Goal: Use online tool/utility: Utilize a website feature to perform a specific function

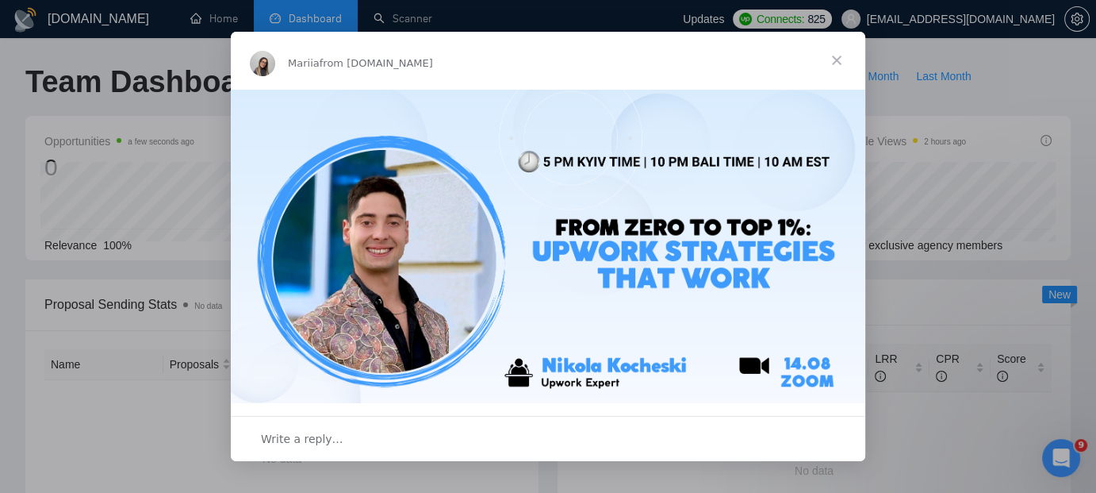
click at [835, 56] on span "Close" at bounding box center [836, 60] width 57 height 57
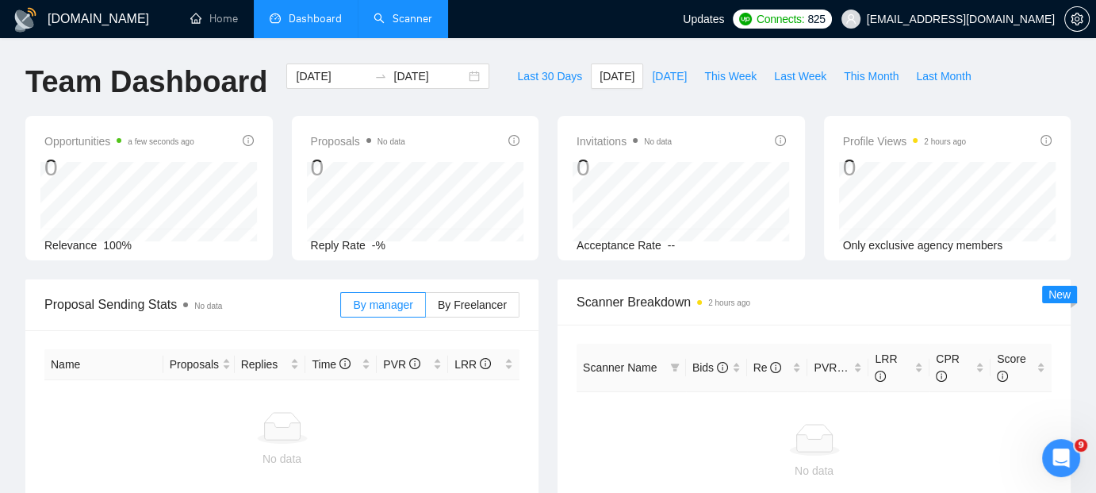
click at [410, 18] on link "Scanner" at bounding box center [403, 18] width 59 height 13
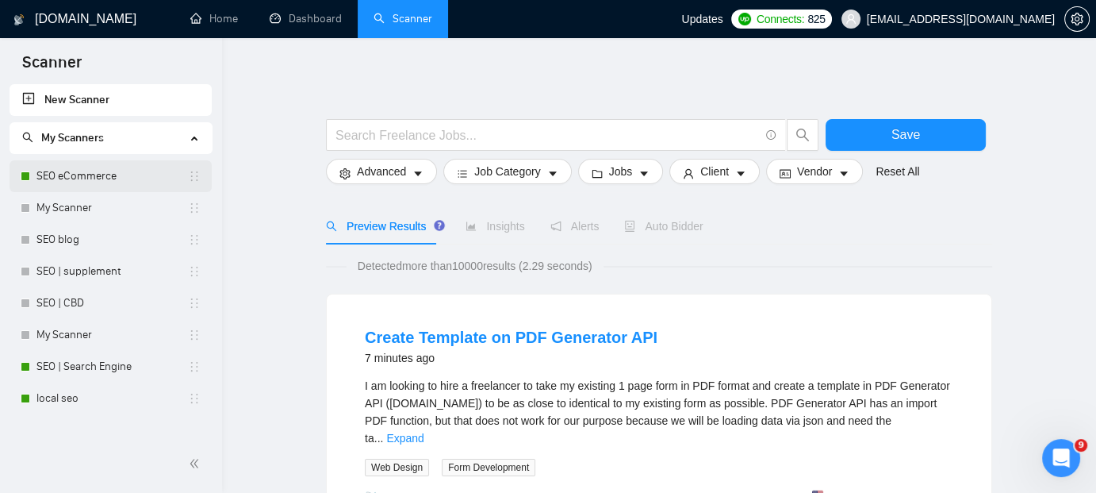
click at [76, 171] on link "SEO eCommerce" at bounding box center [111, 176] width 151 height 32
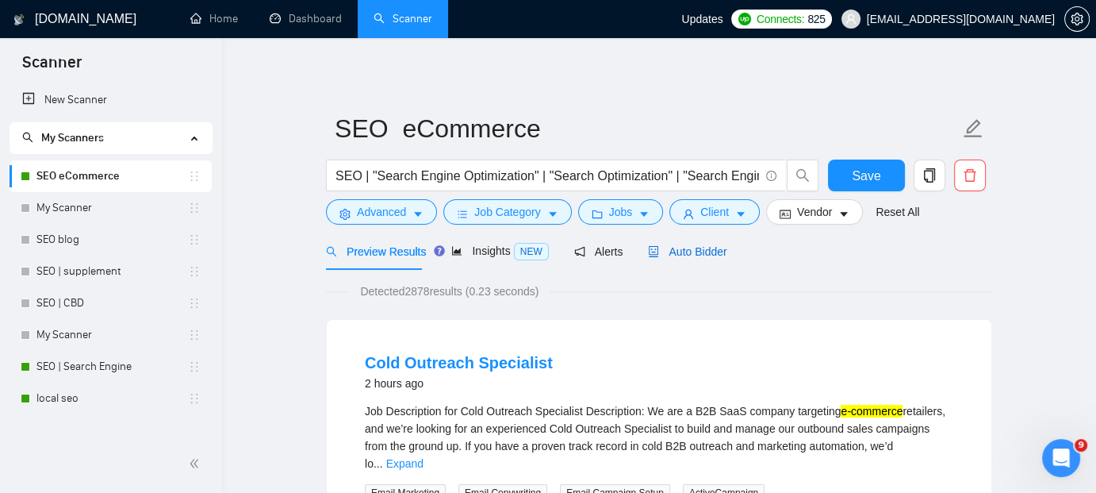
click at [702, 248] on span "Auto Bidder" at bounding box center [687, 251] width 79 height 13
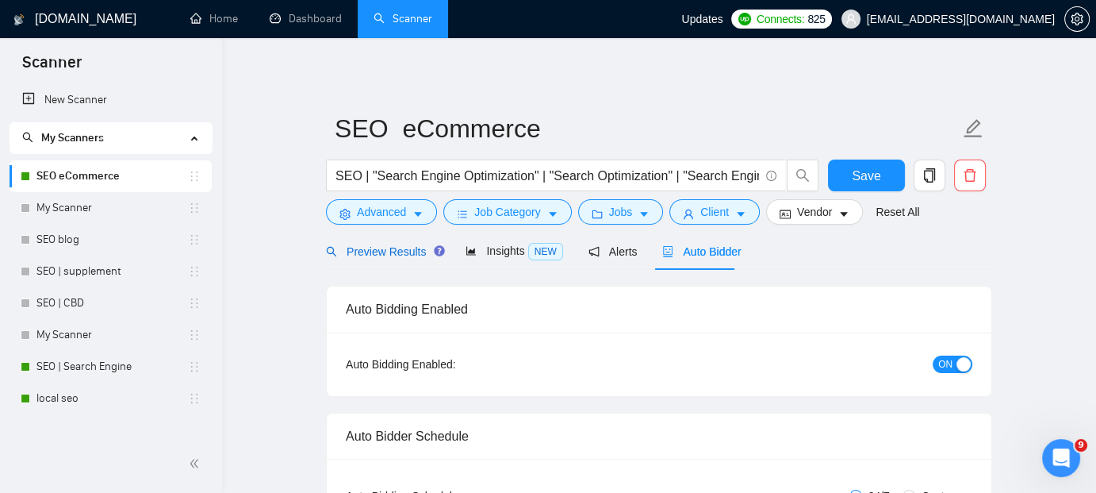
click at [390, 256] on span "Preview Results" at bounding box center [383, 251] width 114 height 13
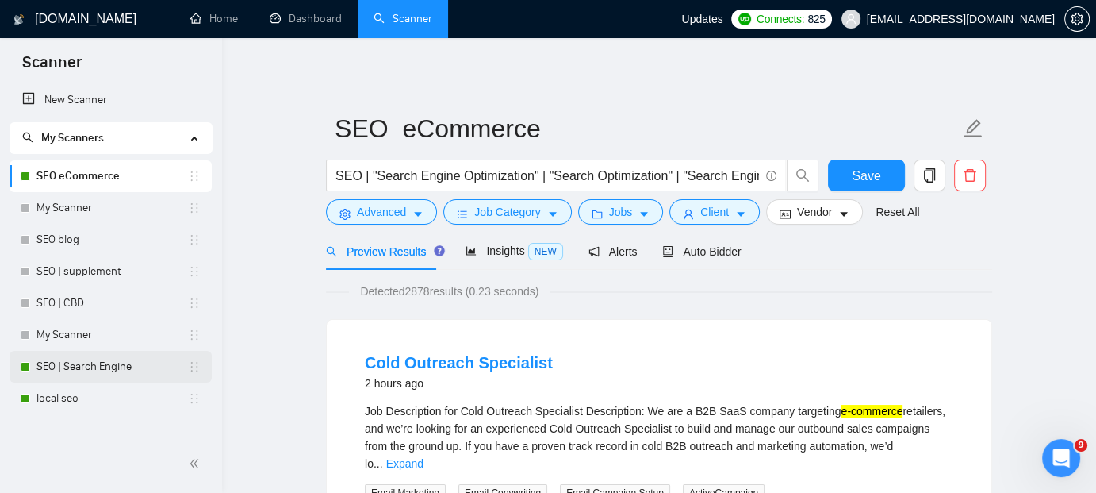
click at [67, 360] on link "SEO | Search Engine" at bounding box center [111, 367] width 151 height 32
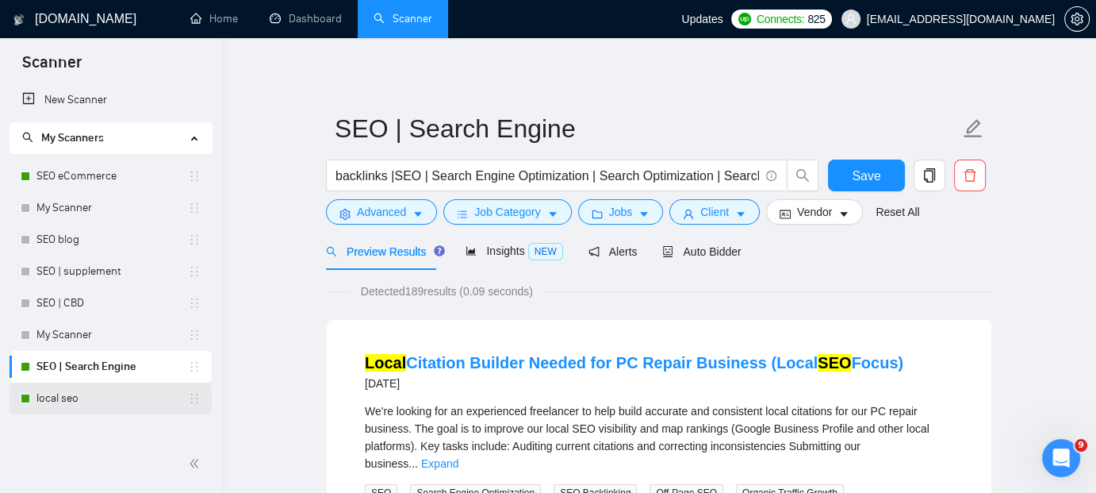
click at [56, 392] on link "local seo" at bounding box center [111, 398] width 151 height 32
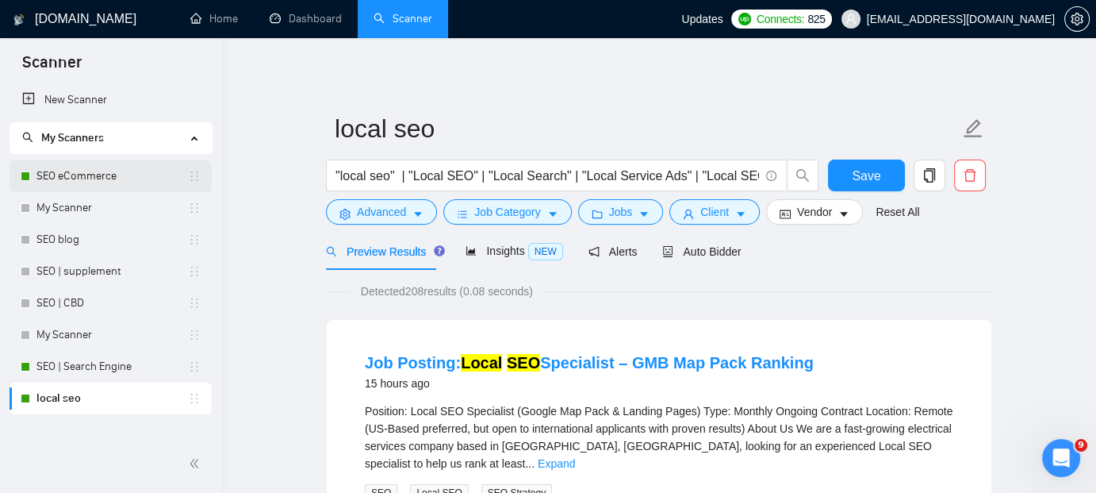
click at [74, 171] on link "SEO eCommerce" at bounding box center [111, 176] width 151 height 32
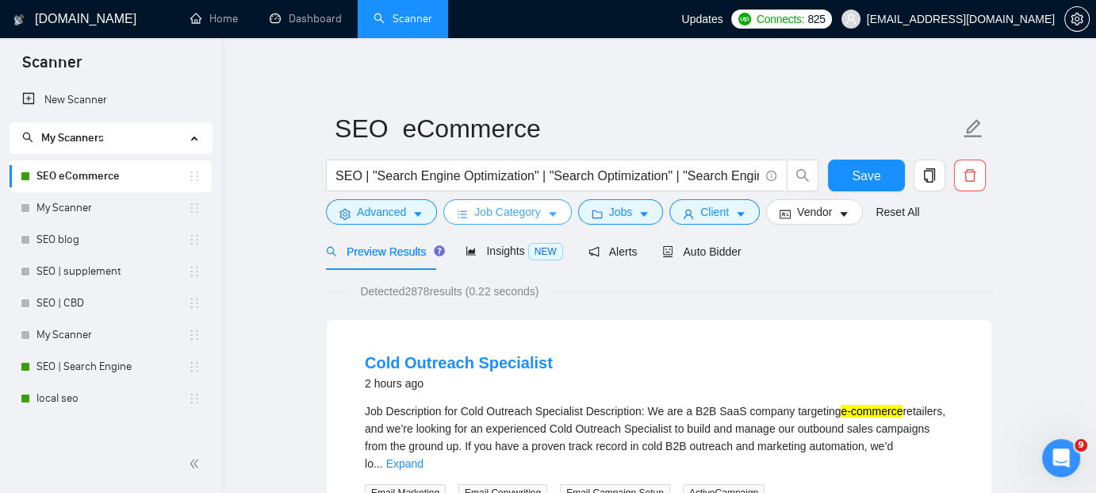
click at [521, 205] on span "Job Category" at bounding box center [507, 211] width 66 height 17
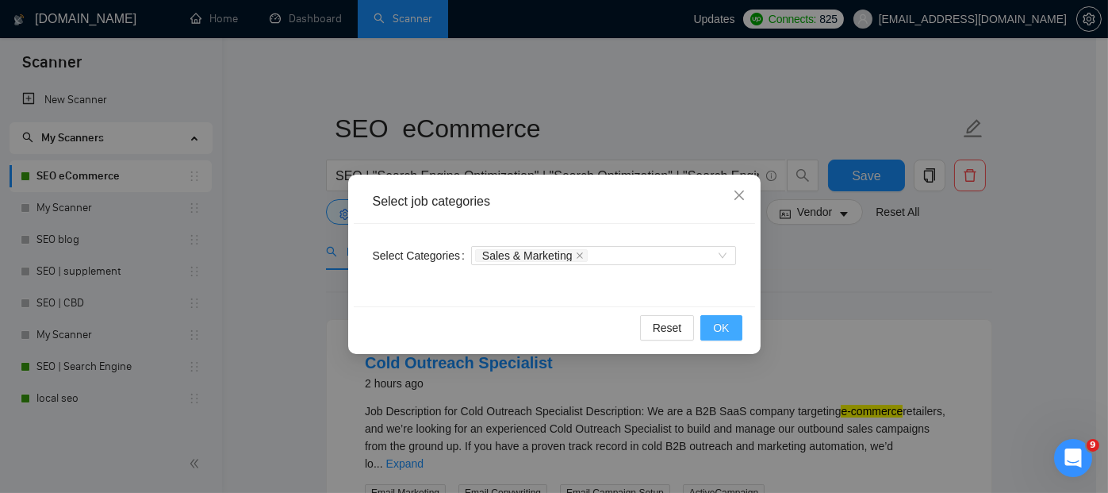
click at [727, 326] on span "OK" at bounding box center [721, 327] width 16 height 17
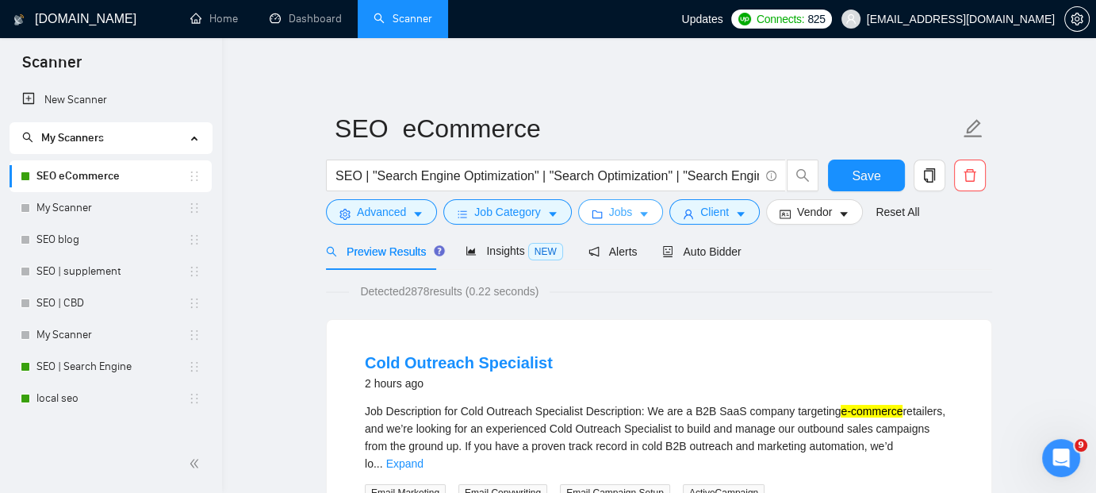
click at [626, 213] on span "Jobs" at bounding box center [621, 211] width 24 height 17
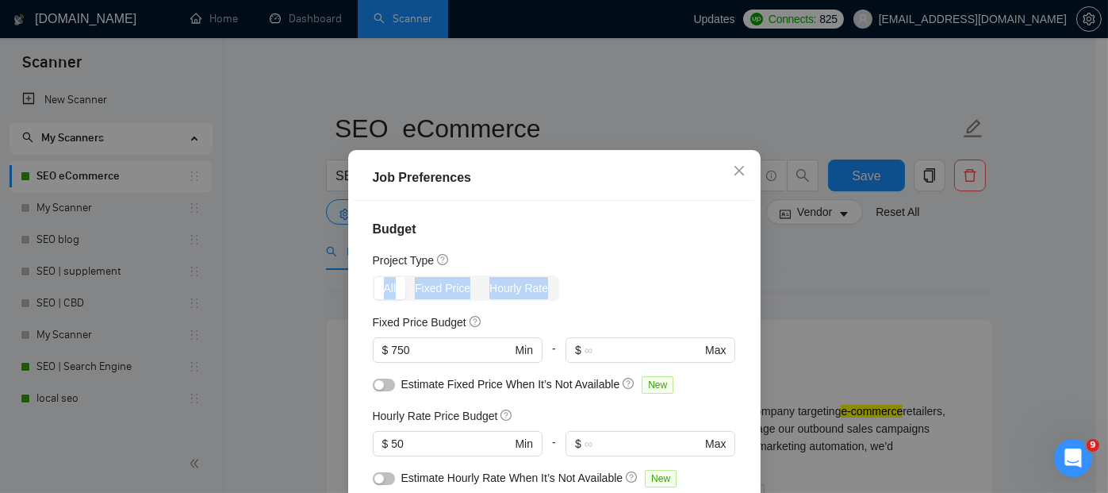
drag, startPoint x: 738, startPoint y: 266, endPoint x: 736, endPoint y: 296, distance: 30.2
click at [736, 296] on div "Budget Project Type All Fixed Price Hourly Rate Fixed Price Budget $ 750 Min - …" at bounding box center [554, 373] width 401 height 345
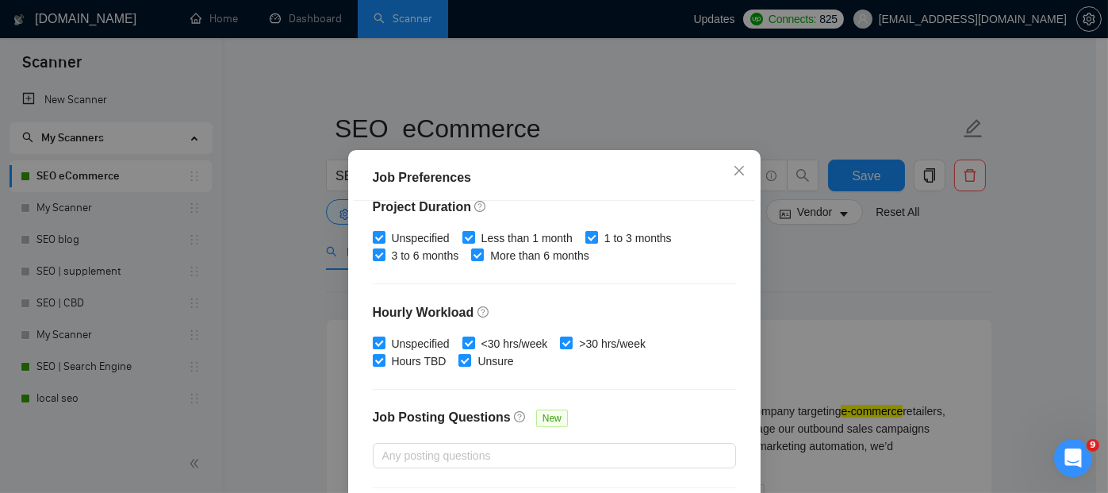
scroll to position [506, 0]
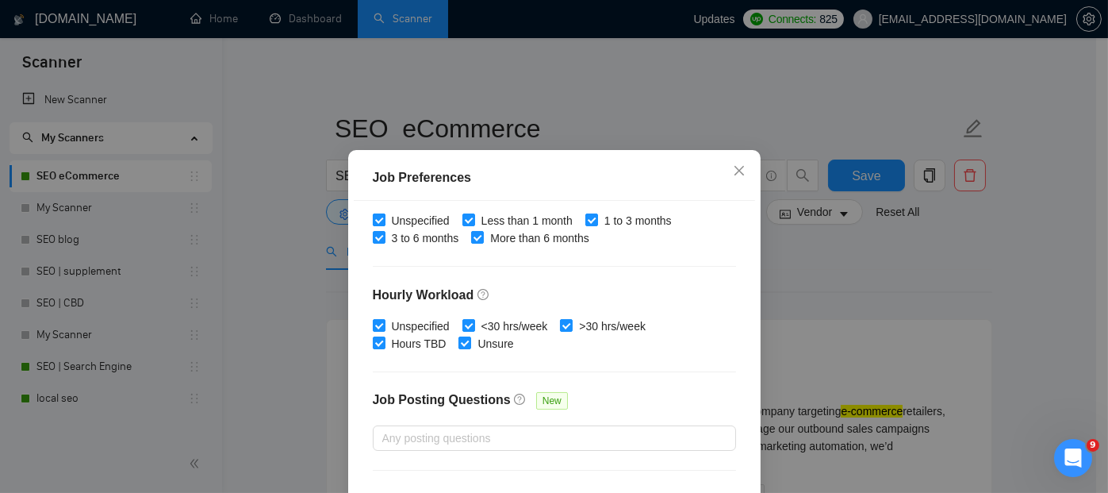
click at [374, 219] on input "Unspecified" at bounding box center [378, 218] width 11 height 11
checkbox input "false"
click at [463, 221] on input "Less than 1 month" at bounding box center [467, 218] width 11 height 11
checkbox input "false"
click at [585, 217] on input "1 to 3 months" at bounding box center [590, 218] width 11 height 11
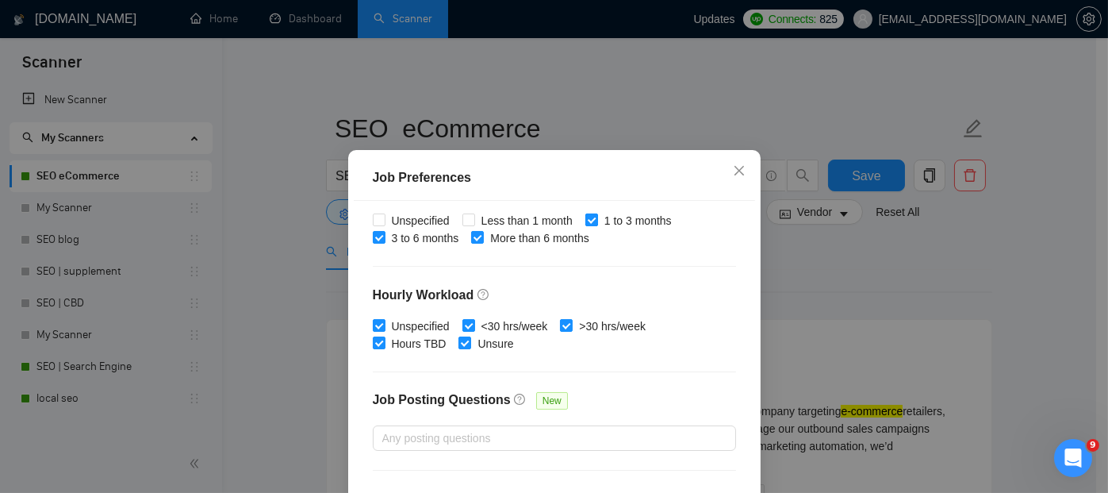
checkbox input "false"
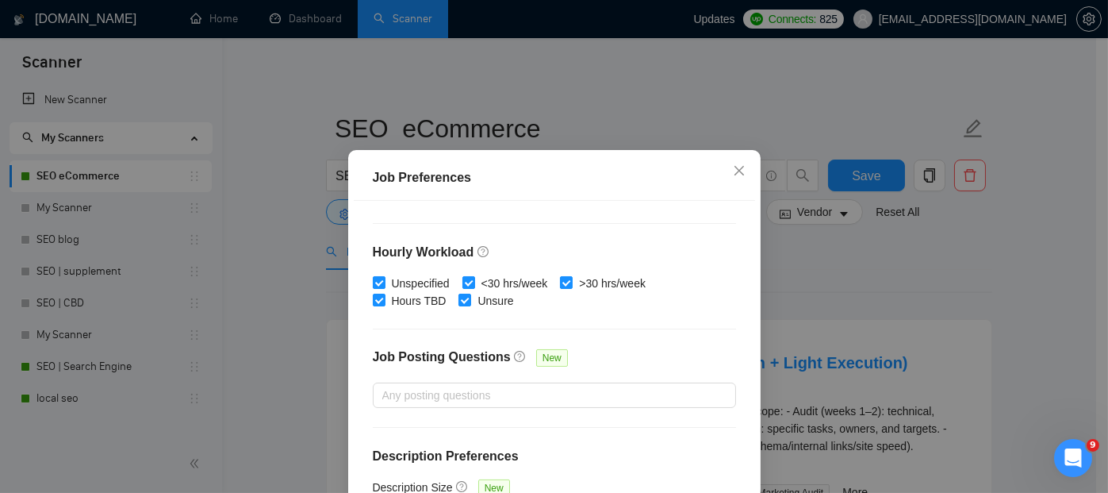
scroll to position [121, 0]
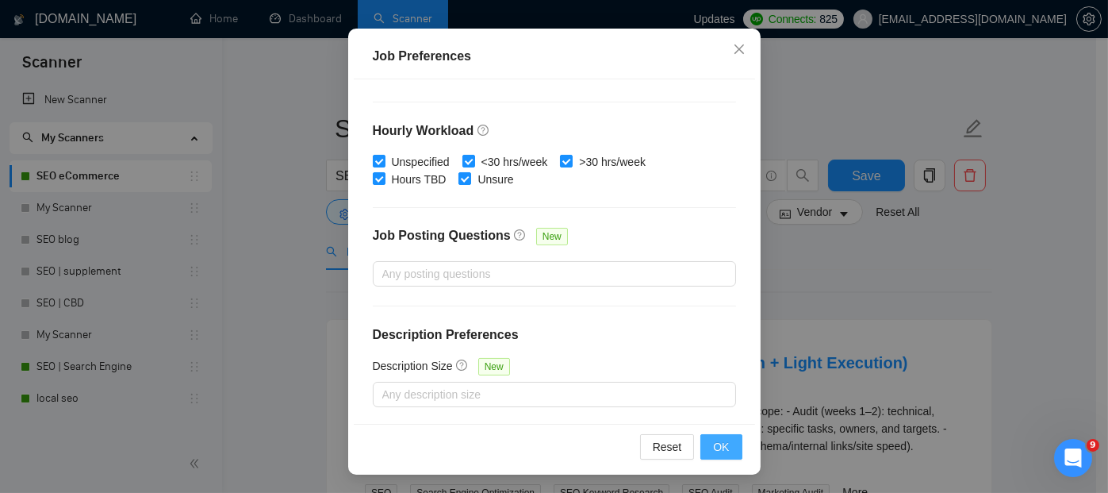
click at [713, 441] on span "OK" at bounding box center [721, 446] width 16 height 17
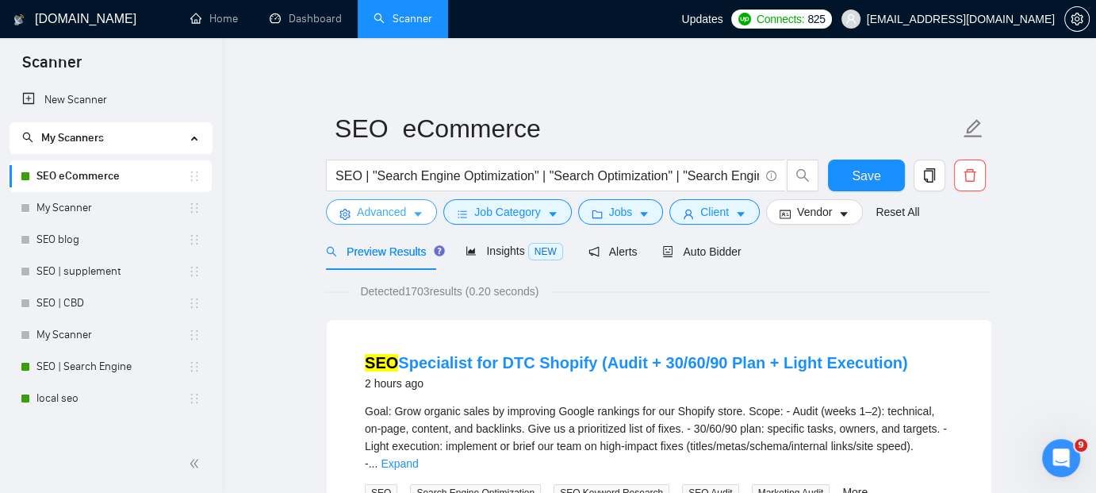
click at [410, 209] on button "Advanced" at bounding box center [381, 211] width 111 height 25
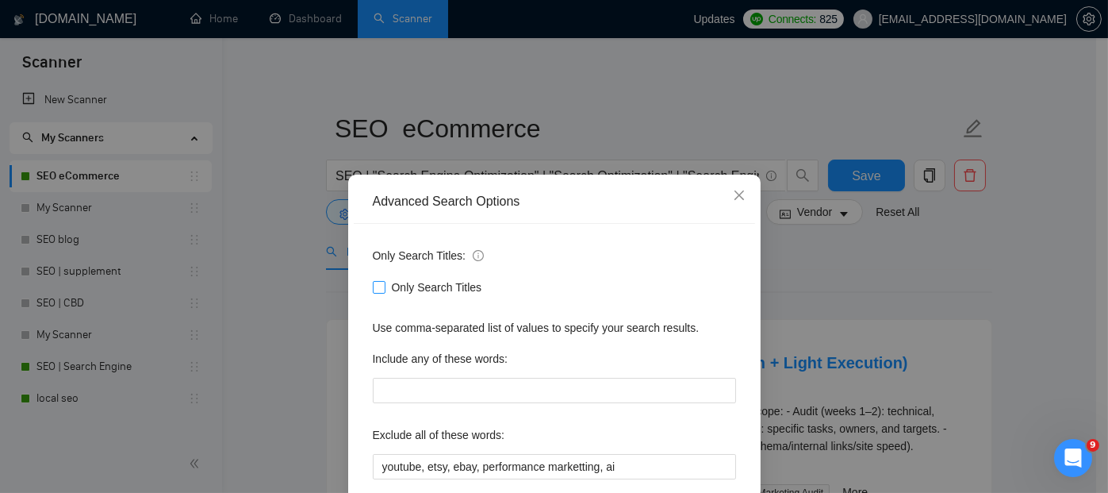
click at [373, 286] on input "Only Search Titles" at bounding box center [378, 286] width 11 height 11
checkbox input "true"
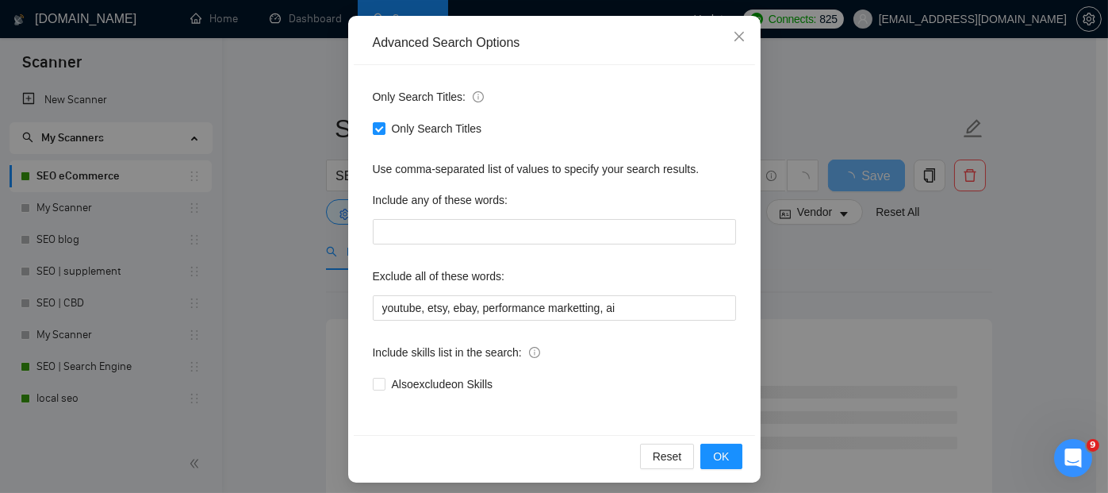
scroll to position [167, 0]
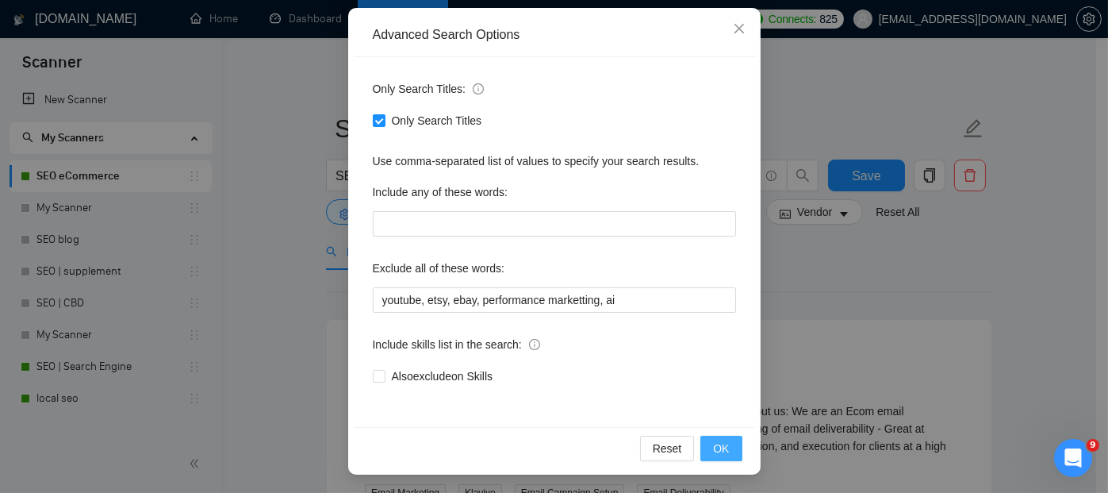
click at [717, 443] on span "OK" at bounding box center [721, 447] width 16 height 17
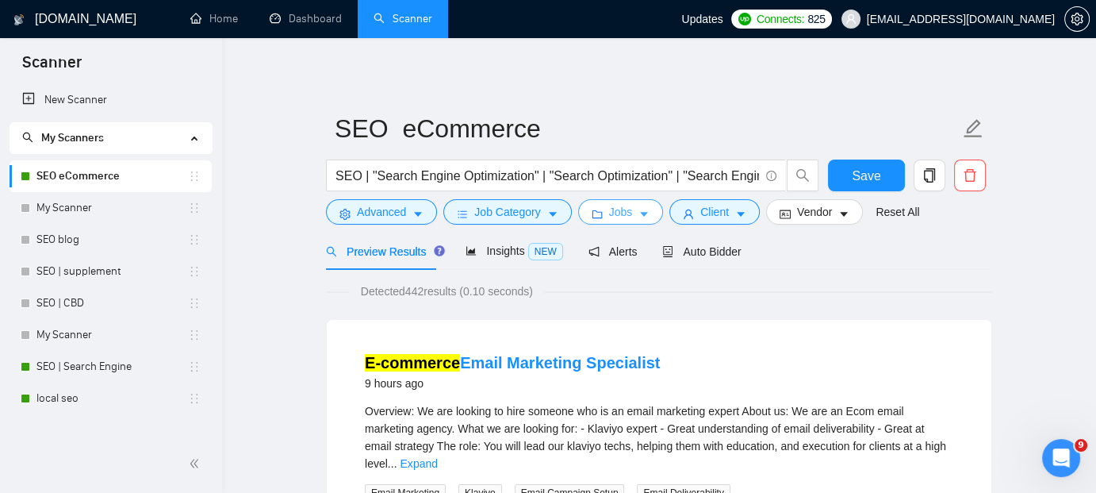
click at [638, 215] on icon "caret-down" at bounding box center [643, 214] width 11 height 11
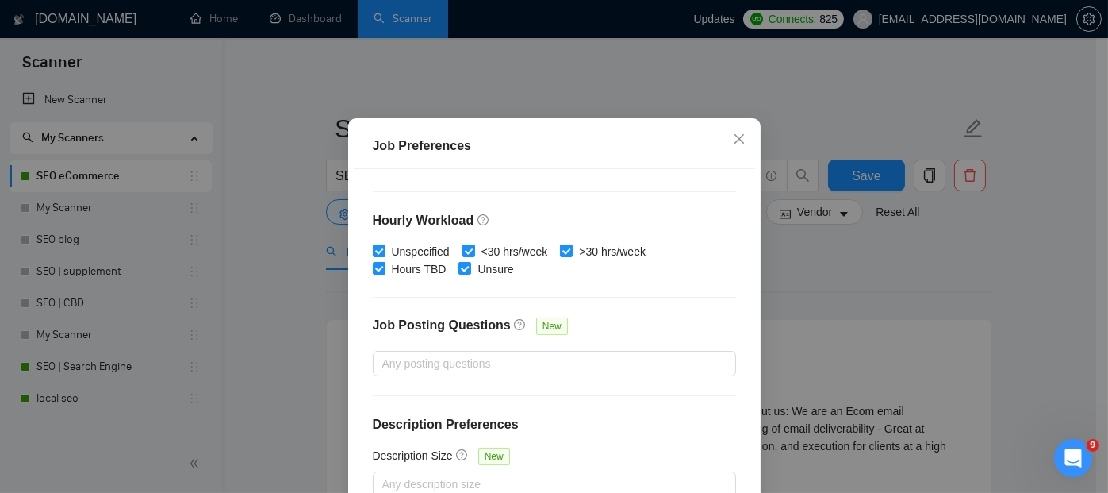
scroll to position [121, 0]
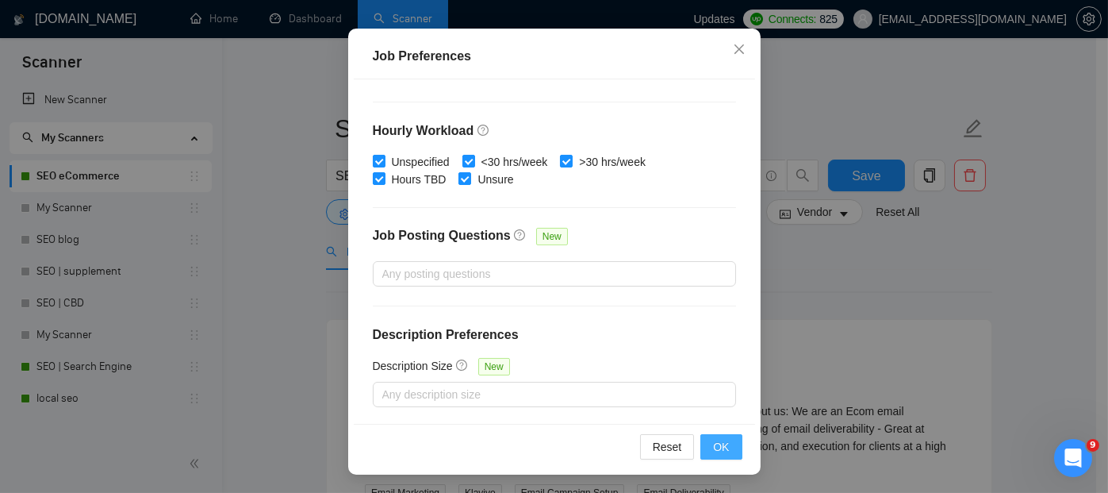
click at [713, 447] on span "OK" at bounding box center [721, 446] width 16 height 17
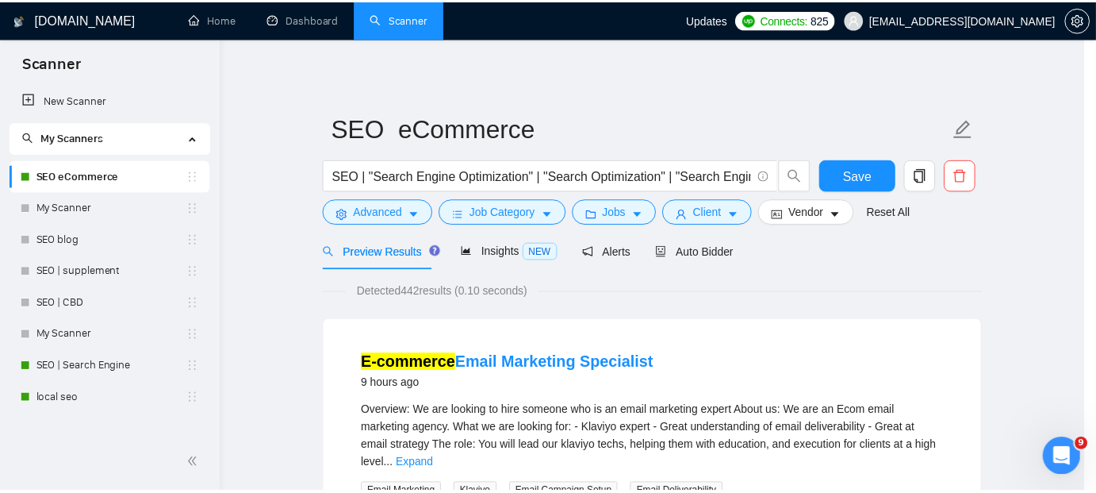
scroll to position [67, 0]
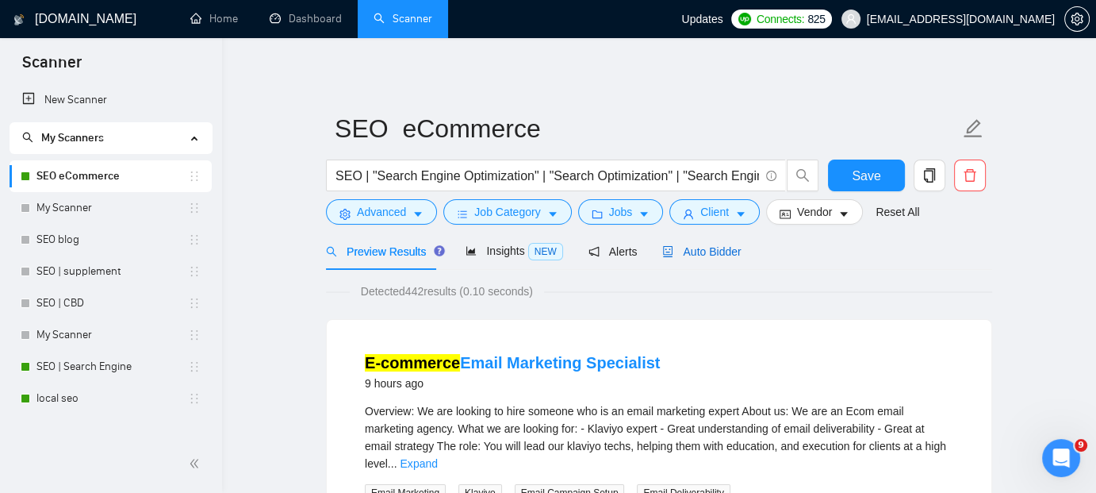
click at [712, 251] on span "Auto Bidder" at bounding box center [701, 251] width 79 height 13
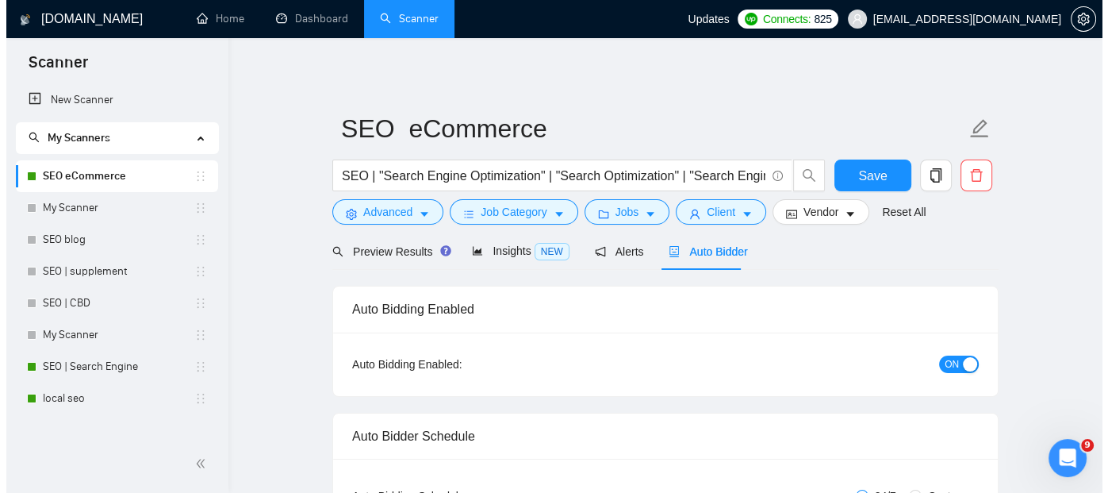
scroll to position [32, 0]
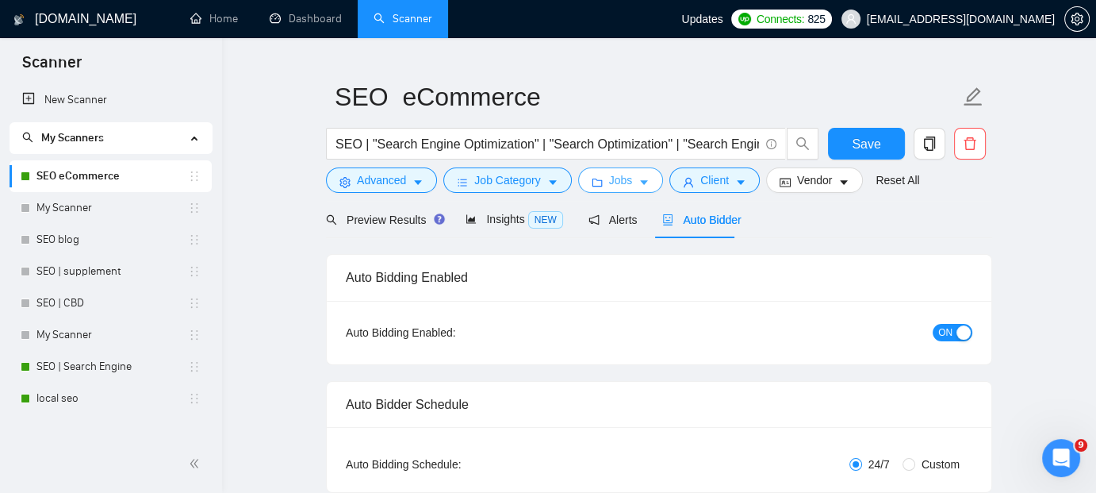
click at [611, 179] on span "Jobs" at bounding box center [621, 179] width 24 height 17
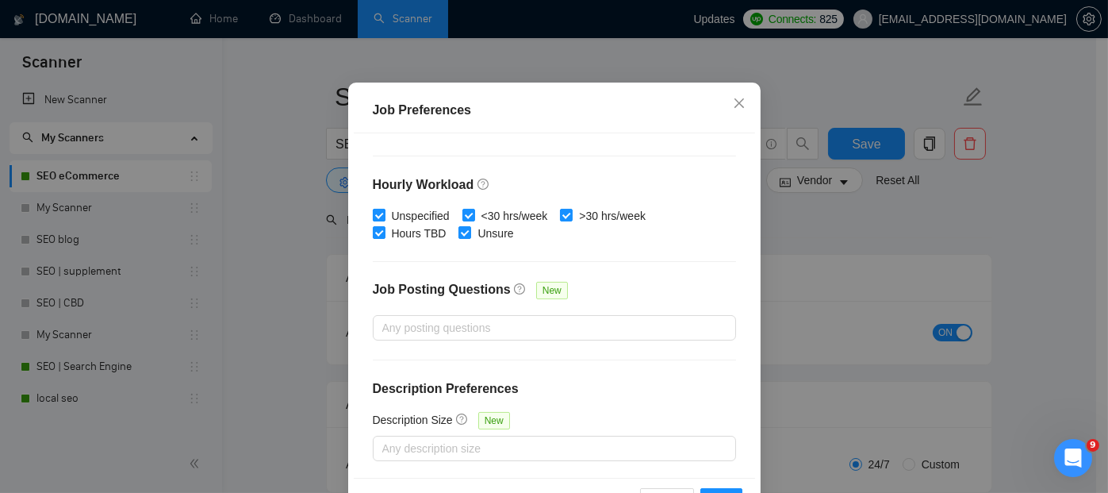
click at [376, 220] on input "Unspecified" at bounding box center [378, 214] width 11 height 11
checkbox input "false"
click at [750, 431] on div "Job Preferences Budget Project Type All Fixed Price Hourly Rate Fixed Price Bud…" at bounding box center [554, 305] width 412 height 447
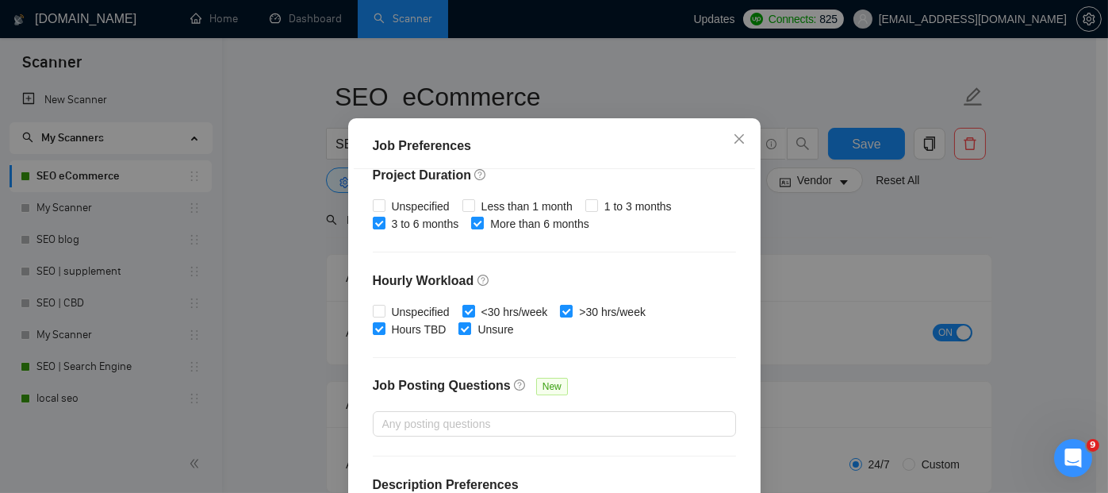
scroll to position [121, 0]
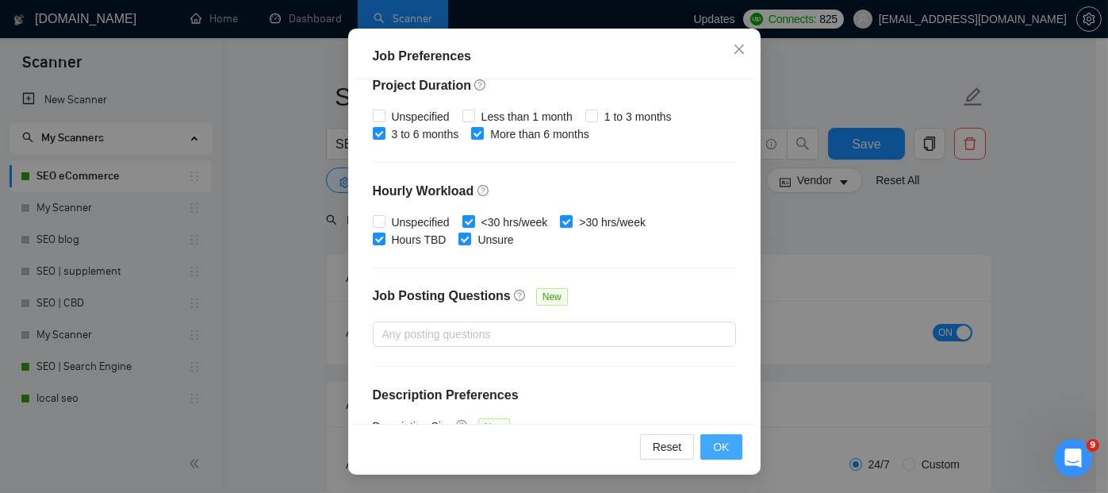
click at [715, 447] on span "OK" at bounding box center [721, 446] width 16 height 17
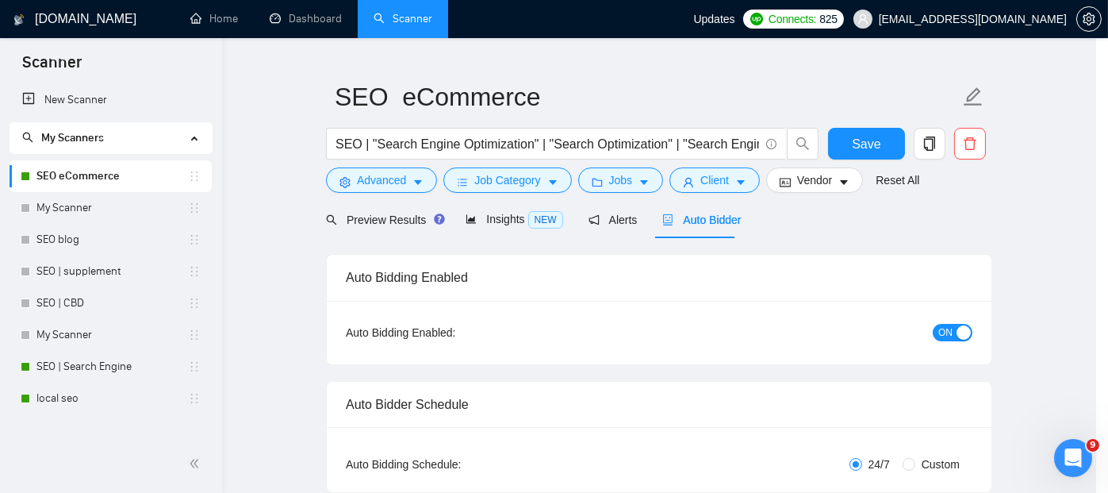
scroll to position [67, 0]
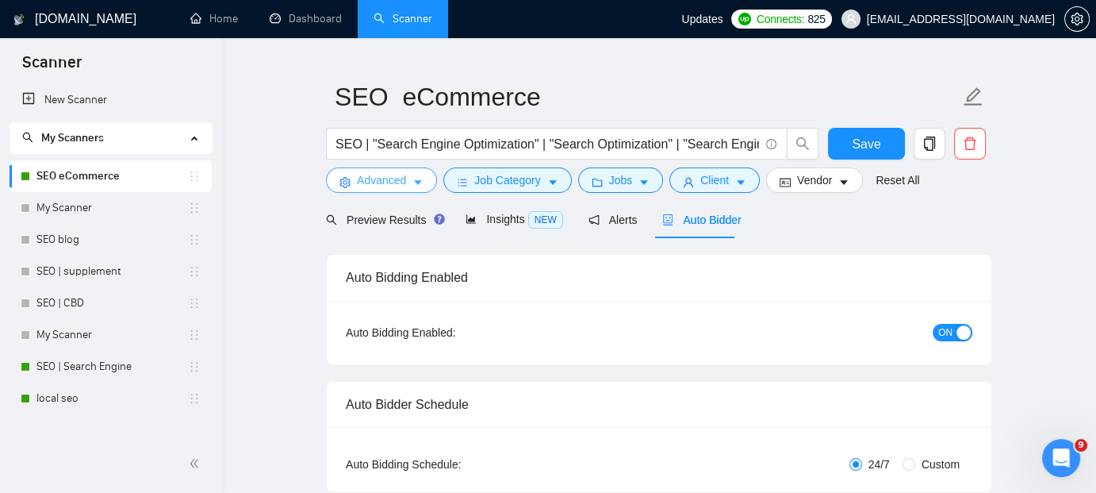
click at [412, 187] on icon "caret-down" at bounding box center [417, 182] width 11 height 11
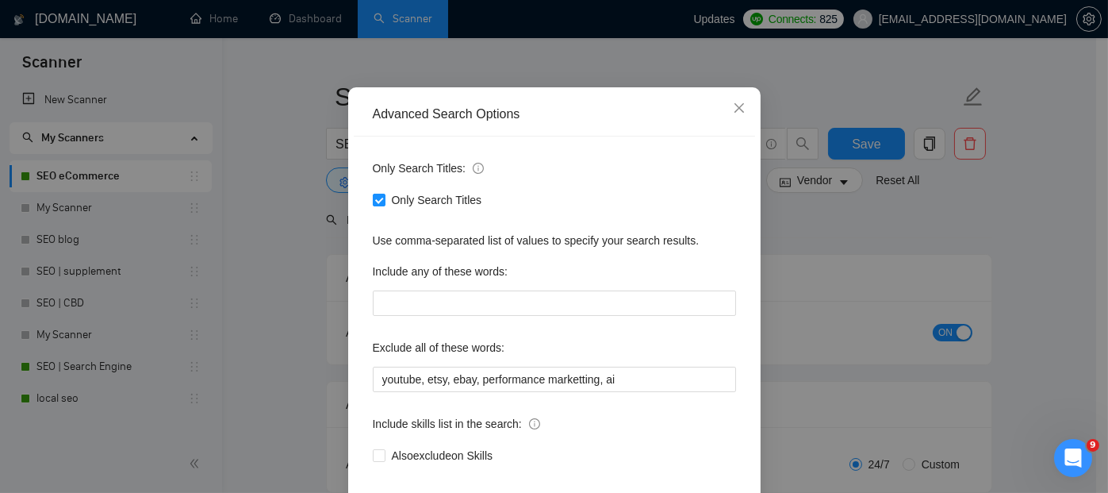
click at [728, 249] on div "Use comma-separated list of values to specify your search results." at bounding box center [554, 240] width 363 height 17
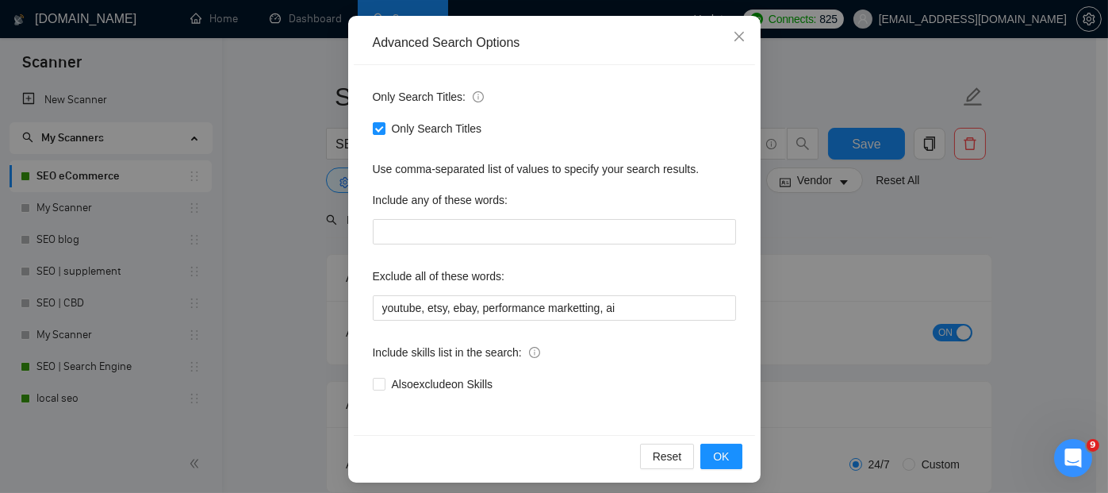
scroll to position [167, 0]
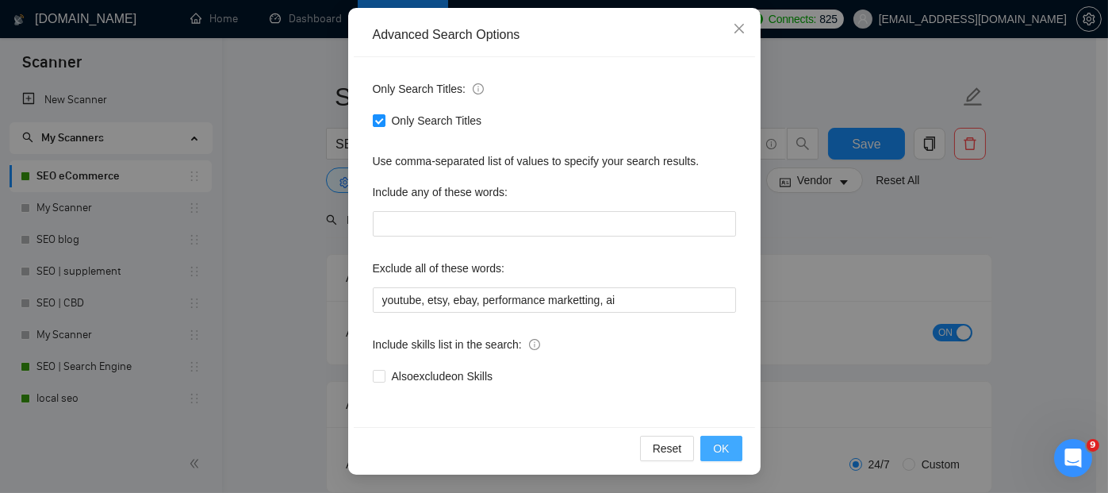
click at [719, 456] on button "OK" at bounding box center [720, 447] width 41 height 25
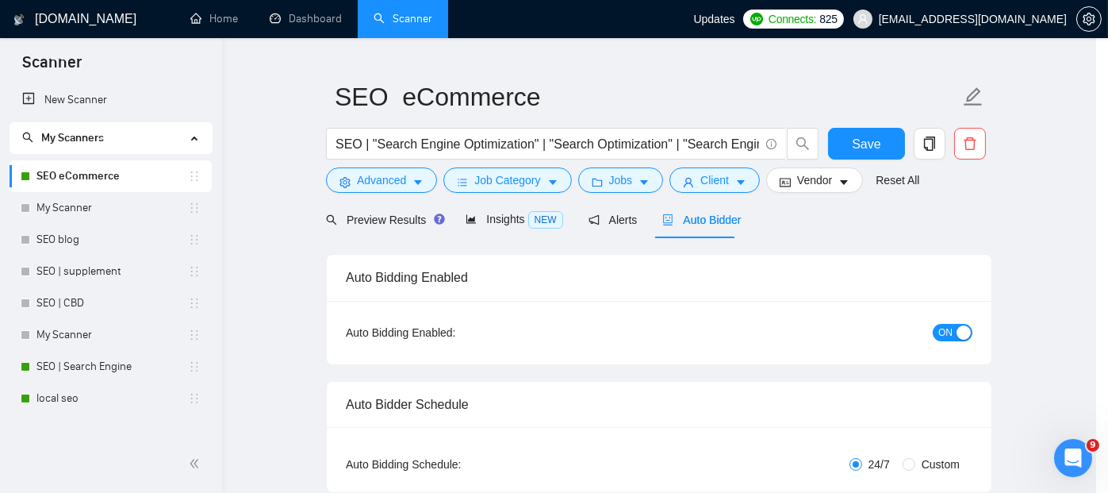
scroll to position [87, 0]
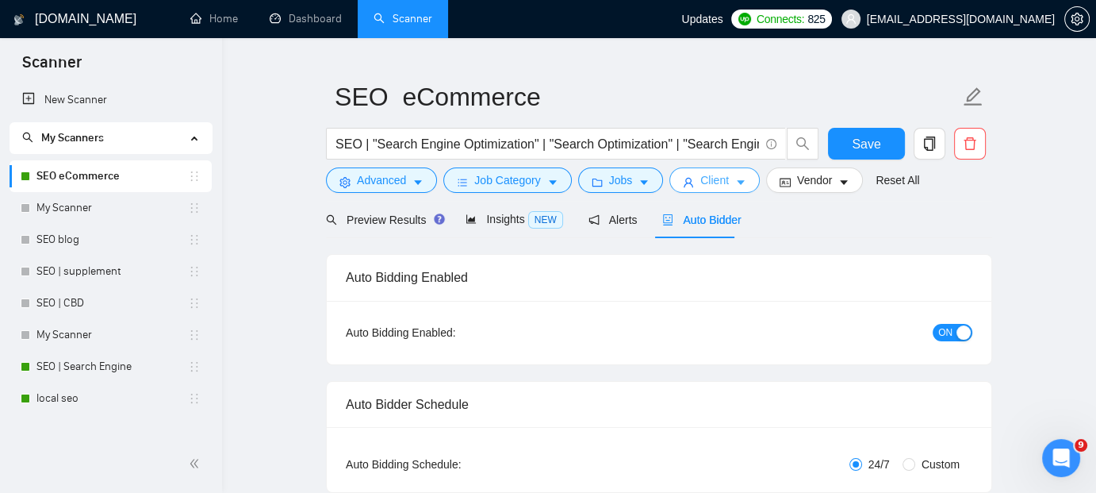
click at [726, 174] on button "Client" at bounding box center [714, 179] width 90 height 25
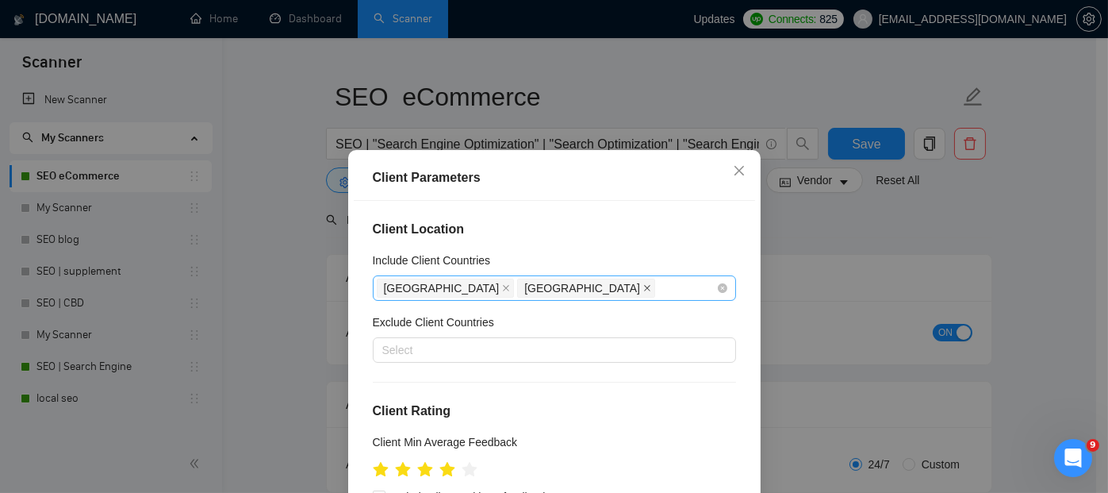
click at [643, 289] on icon "close" at bounding box center [647, 288] width 8 height 8
click at [730, 321] on div "Client Location Include Client Countries [GEOGRAPHIC_DATA] Exclude Client Count…" at bounding box center [554, 373] width 401 height 345
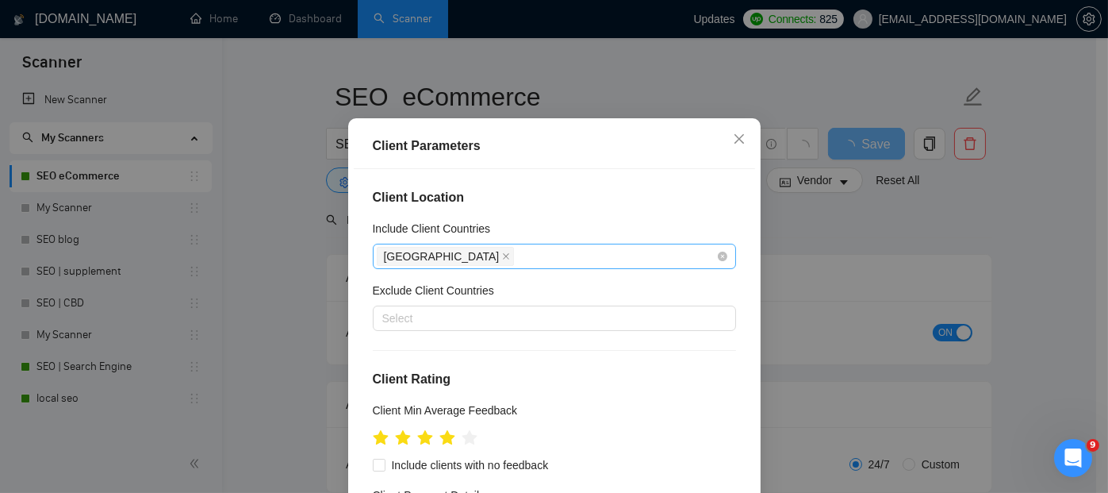
scroll to position [121, 0]
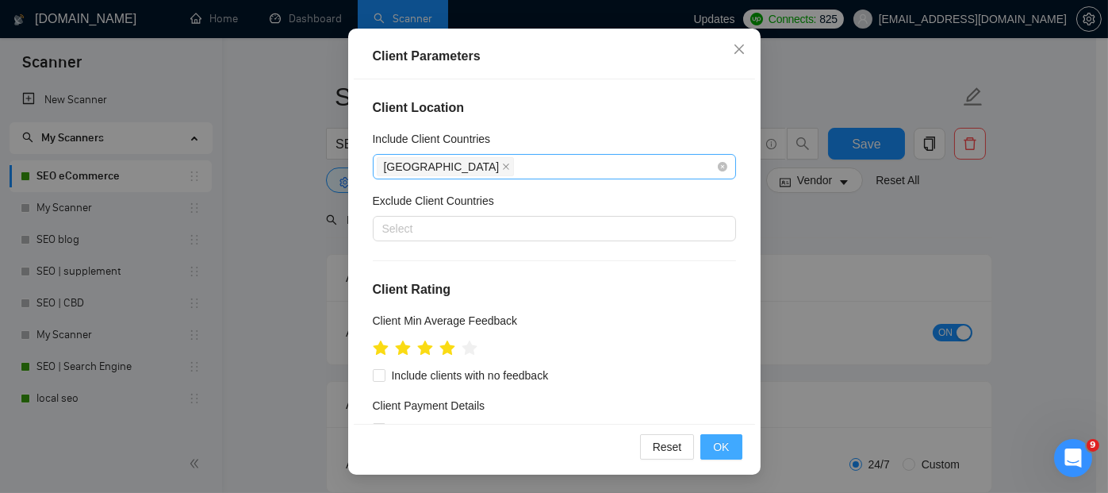
click at [714, 451] on span "OK" at bounding box center [721, 446] width 16 height 17
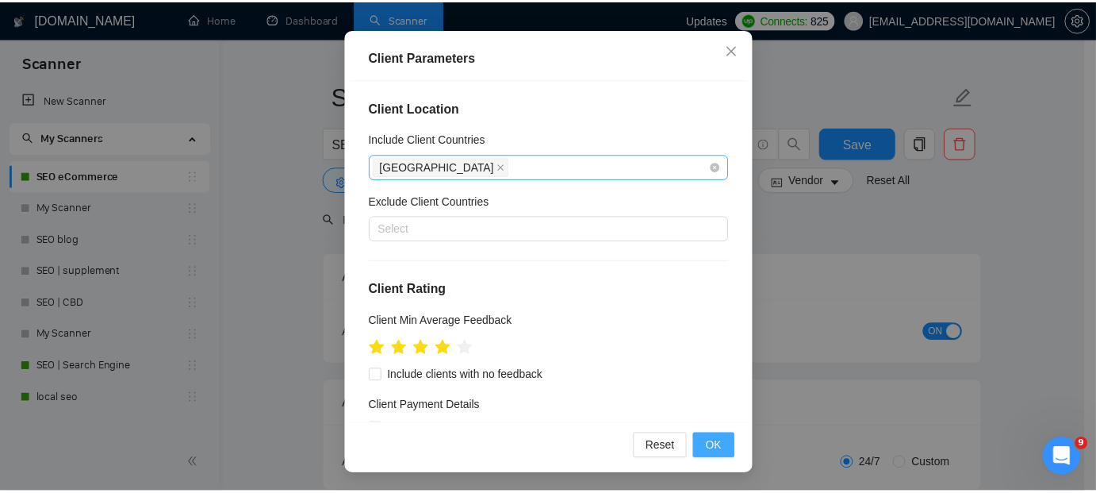
scroll to position [67, 0]
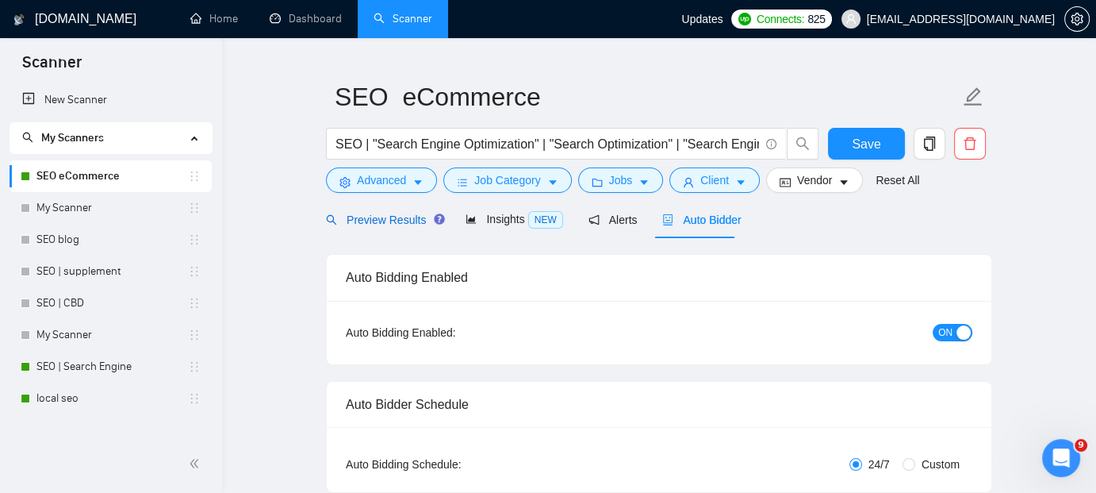
click at [378, 217] on span "Preview Results" at bounding box center [383, 219] width 114 height 13
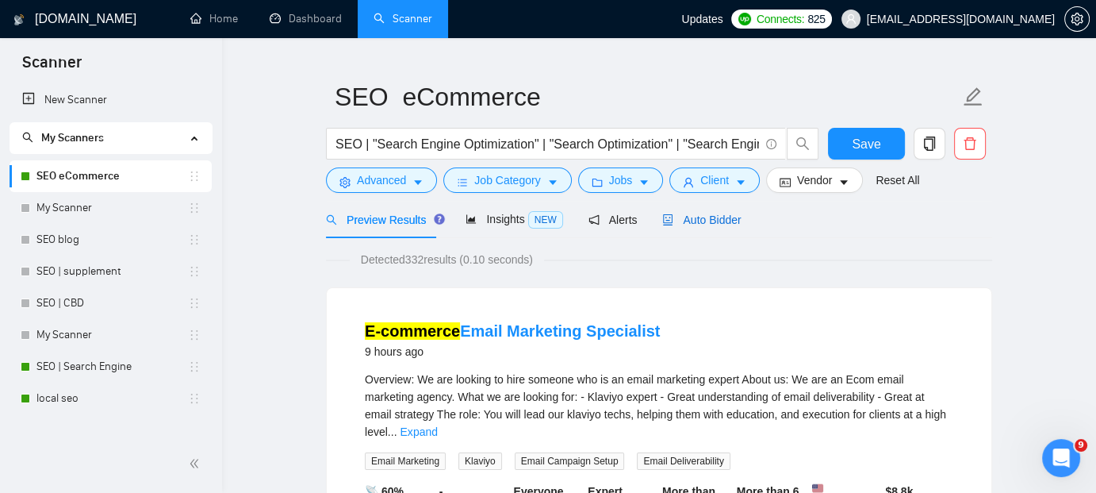
click at [712, 226] on span "Auto Bidder" at bounding box center [701, 219] width 79 height 13
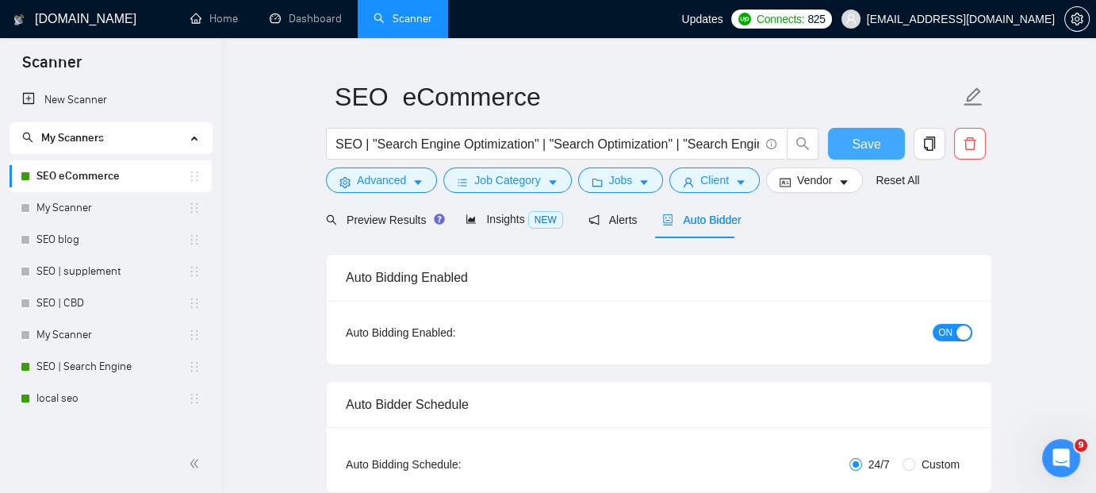
click at [878, 140] on span "Save" at bounding box center [866, 144] width 29 height 20
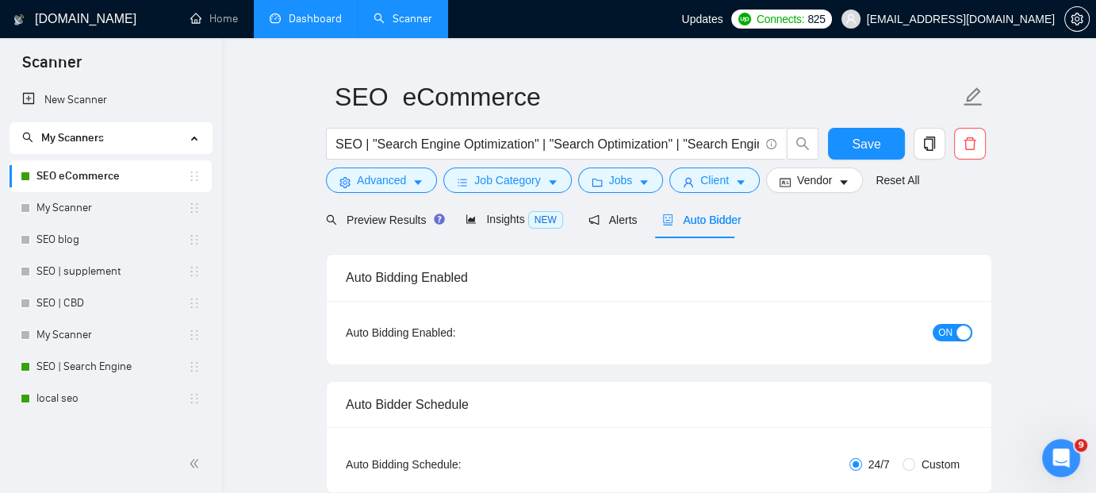
click at [318, 22] on link "Dashboard" at bounding box center [306, 18] width 72 height 13
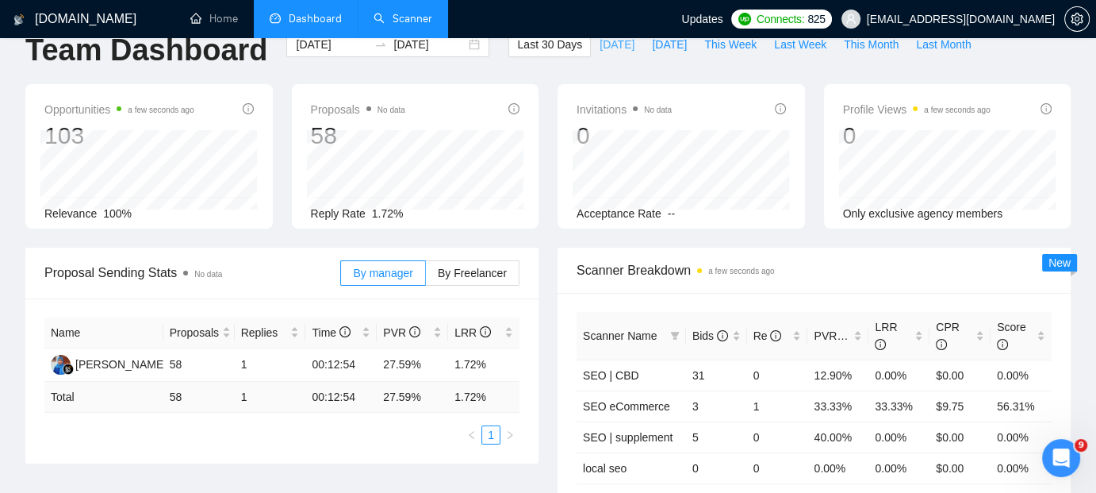
click at [600, 44] on span "[DATE]" at bounding box center [617, 44] width 35 height 17
type input "[DATE]"
